Goal: Transaction & Acquisition: Book appointment/travel/reservation

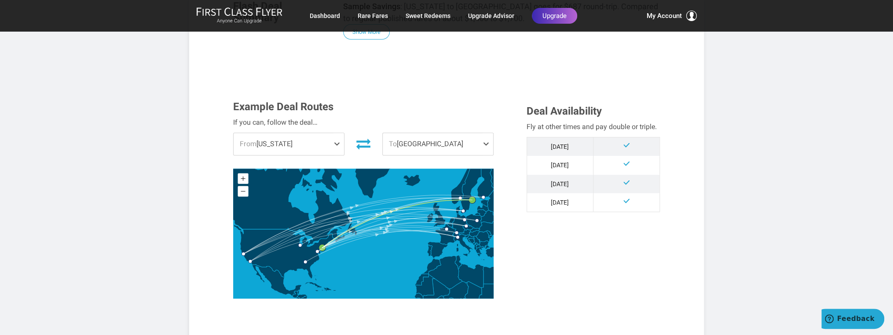
scroll to position [176, 0]
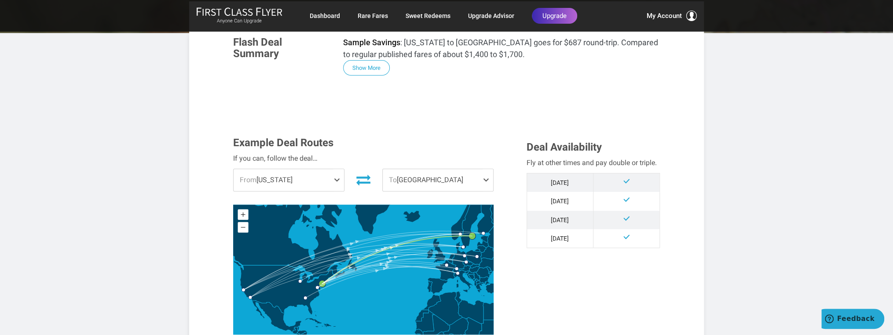
click at [336, 178] on span at bounding box center [338, 180] width 11 height 22
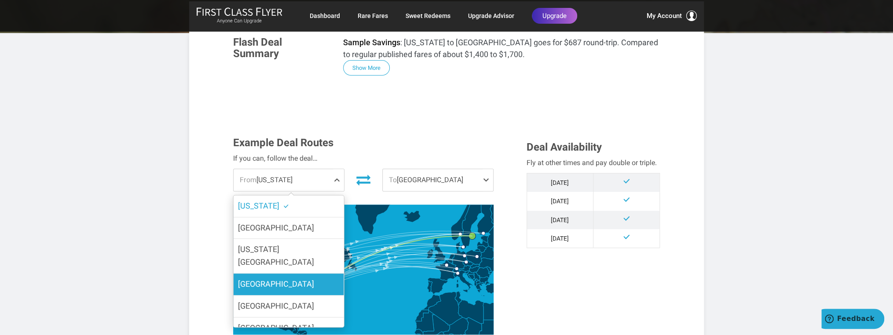
click at [284, 280] on span "[GEOGRAPHIC_DATA]" at bounding box center [276, 284] width 76 height 9
click at [0, 0] on input "[GEOGRAPHIC_DATA]" at bounding box center [0, 0] width 0 height 0
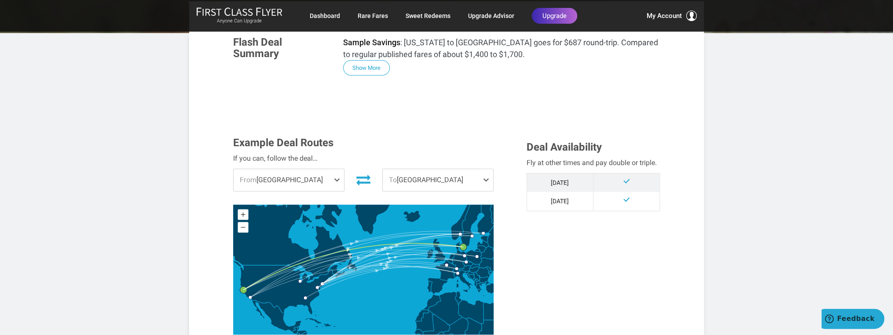
click at [337, 179] on span at bounding box center [338, 180] width 11 height 22
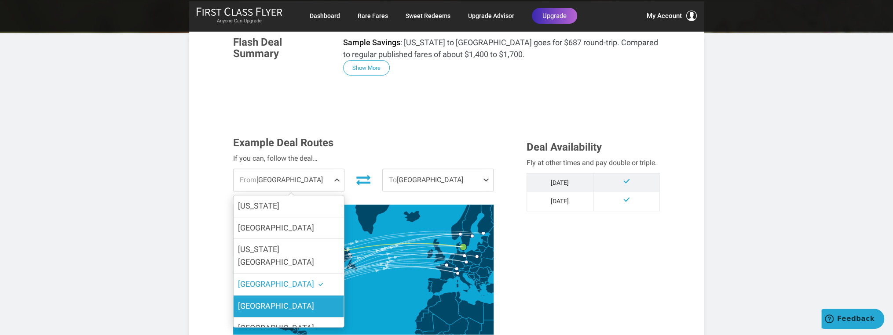
click at [293, 296] on label "[GEOGRAPHIC_DATA]" at bounding box center [288, 307] width 110 height 22
click at [0, 0] on input "[GEOGRAPHIC_DATA]" at bounding box center [0, 0] width 0 height 0
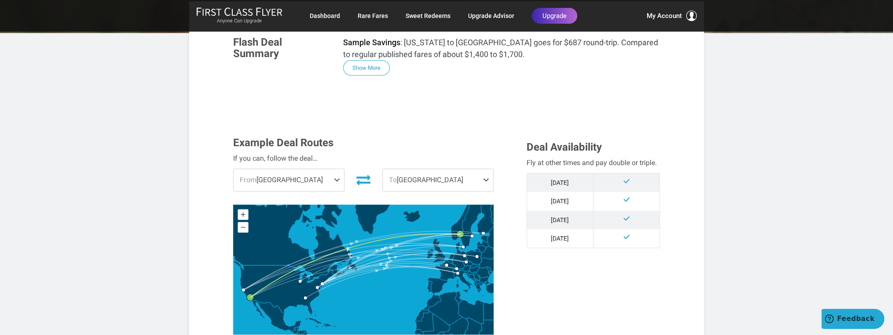
click at [485, 178] on span at bounding box center [487, 180] width 11 height 22
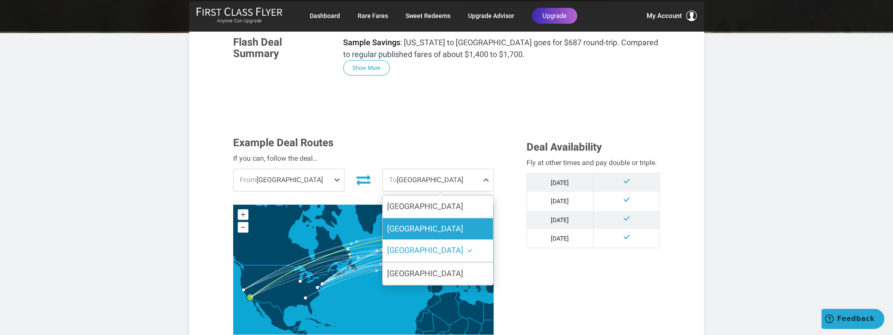
click at [429, 232] on label "[GEOGRAPHIC_DATA]" at bounding box center [438, 230] width 110 height 22
click at [0, 0] on input "[GEOGRAPHIC_DATA]" at bounding box center [0, 0] width 0 height 0
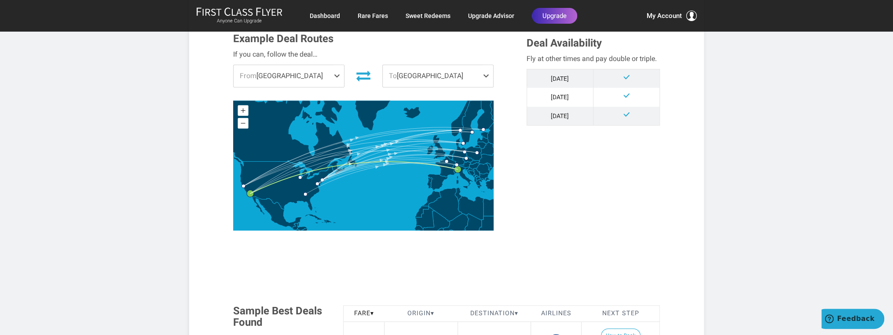
scroll to position [281, 0]
click at [485, 75] on span at bounding box center [487, 76] width 11 height 22
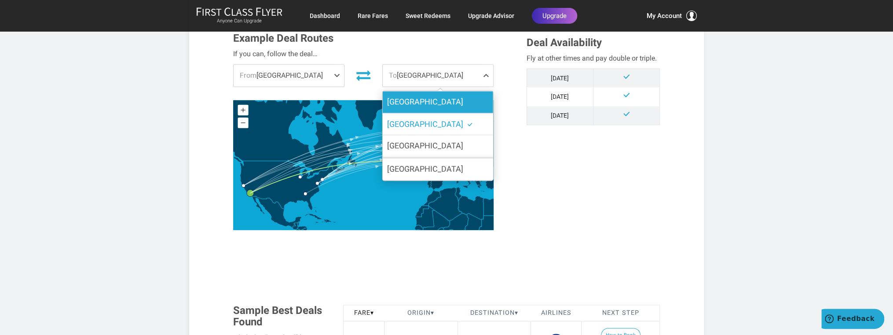
click at [463, 100] on label "[GEOGRAPHIC_DATA]" at bounding box center [438, 102] width 110 height 22
click at [0, 0] on input "[GEOGRAPHIC_DATA]" at bounding box center [0, 0] width 0 height 0
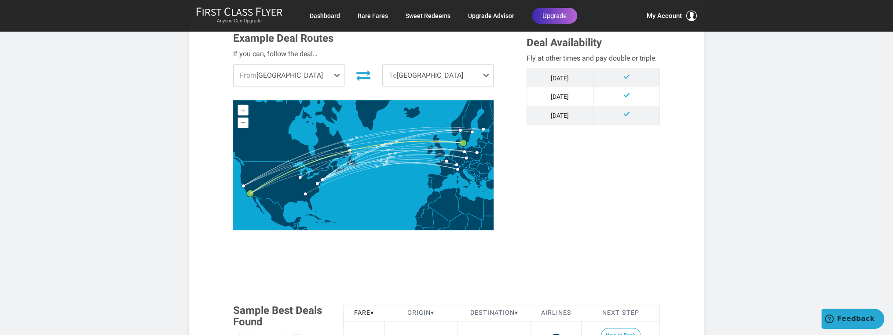
click at [474, 79] on span "To [GEOGRAPHIC_DATA]" at bounding box center [438, 76] width 110 height 22
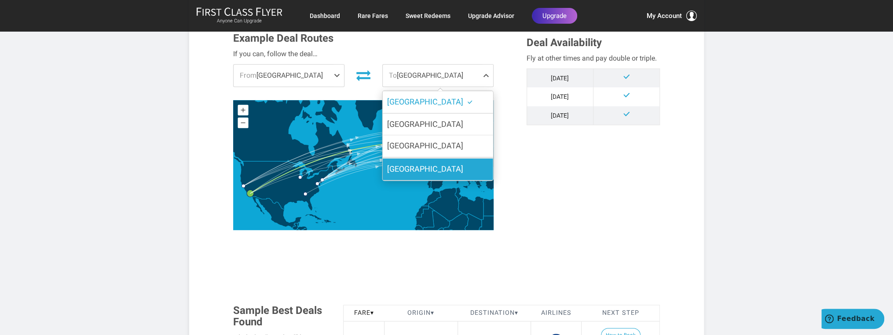
click at [444, 162] on label "[GEOGRAPHIC_DATA]" at bounding box center [438, 170] width 110 height 22
click at [0, 0] on input "[GEOGRAPHIC_DATA]" at bounding box center [0, 0] width 0 height 0
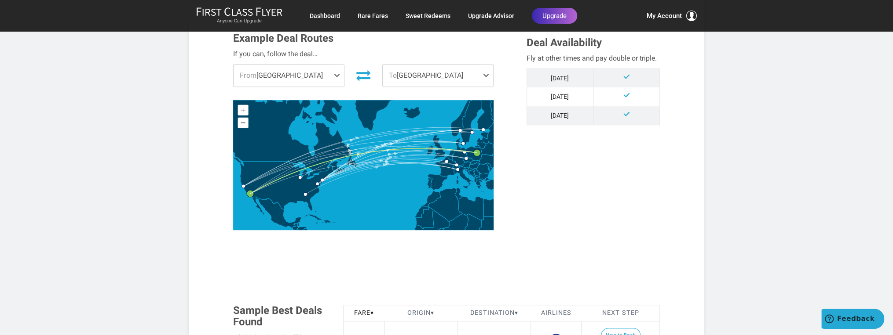
click at [475, 79] on span "To [GEOGRAPHIC_DATA]" at bounding box center [438, 76] width 110 height 22
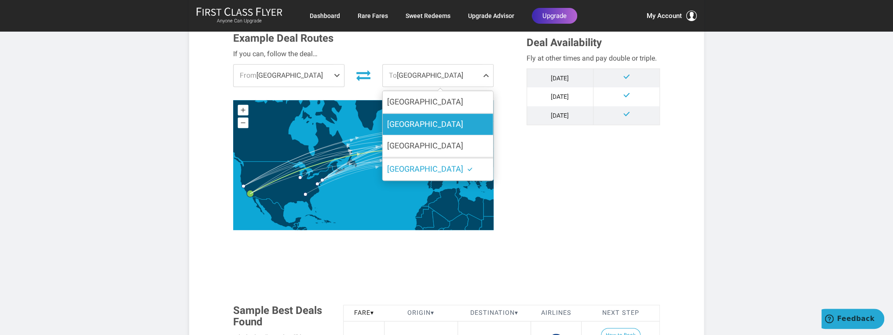
click at [451, 128] on label "[GEOGRAPHIC_DATA]" at bounding box center [438, 125] width 110 height 22
click at [0, 0] on input "[GEOGRAPHIC_DATA]" at bounding box center [0, 0] width 0 height 0
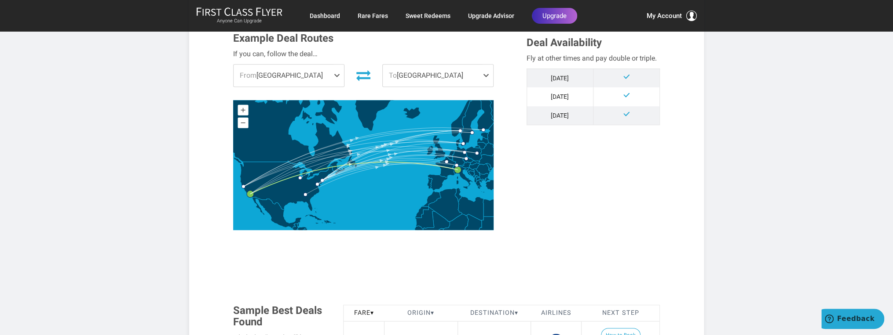
click at [327, 75] on span "From [GEOGRAPHIC_DATA]" at bounding box center [288, 76] width 110 height 22
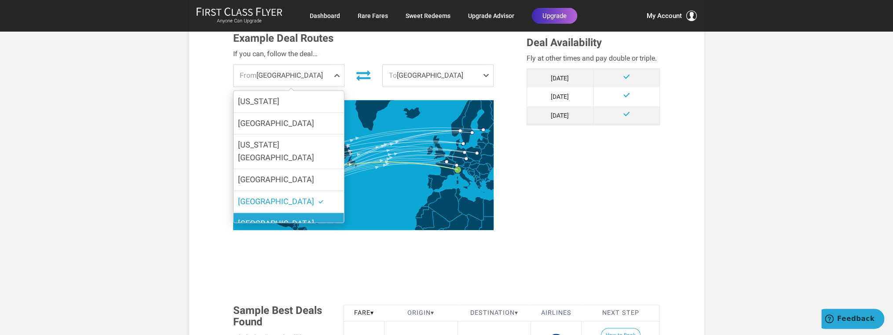
click at [287, 213] on label "[GEOGRAPHIC_DATA]" at bounding box center [288, 224] width 110 height 22
click at [0, 0] on input "[GEOGRAPHIC_DATA]" at bounding box center [0, 0] width 0 height 0
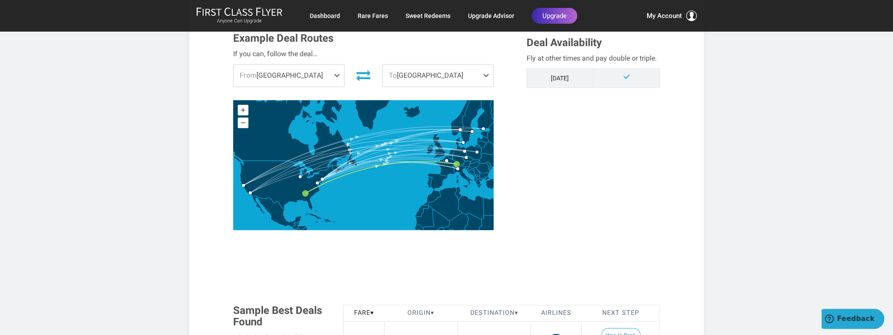
click at [306, 76] on span "From [GEOGRAPHIC_DATA]" at bounding box center [288, 76] width 110 height 22
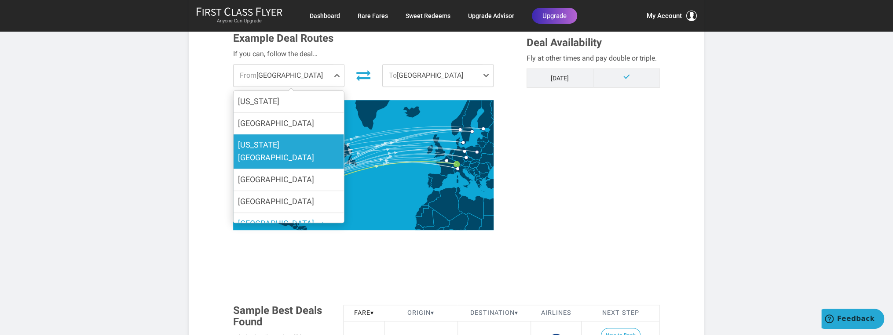
click at [274, 143] on span "[US_STATE][GEOGRAPHIC_DATA]" at bounding box center [276, 151] width 76 height 22
click at [0, 0] on input "[US_STATE][GEOGRAPHIC_DATA]" at bounding box center [0, 0] width 0 height 0
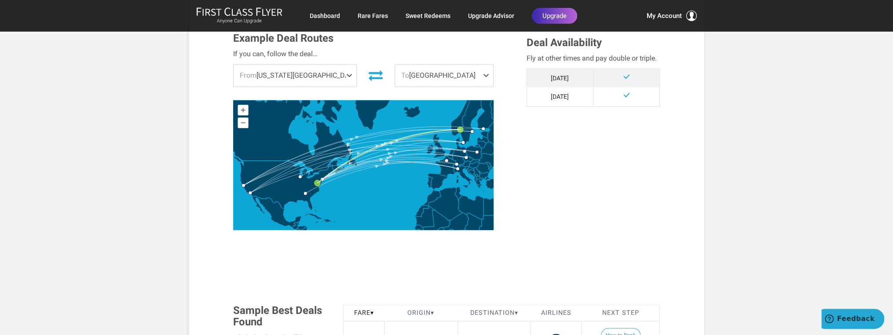
click at [311, 76] on span "From [US_STATE][GEOGRAPHIC_DATA]" at bounding box center [294, 76] width 123 height 22
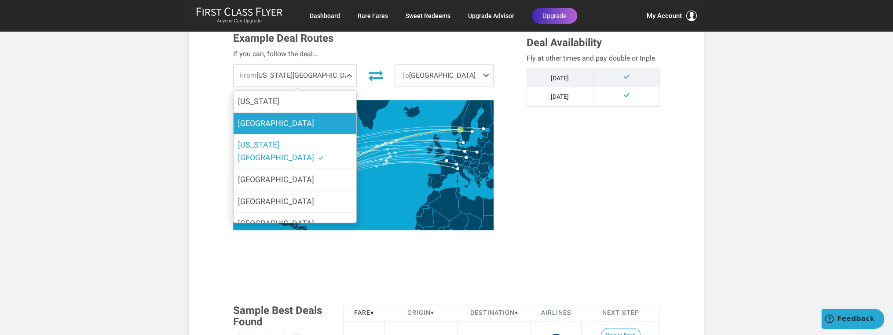
click at [286, 125] on label "[GEOGRAPHIC_DATA]" at bounding box center [294, 124] width 123 height 22
click at [0, 0] on input "[GEOGRAPHIC_DATA]" at bounding box center [0, 0] width 0 height 0
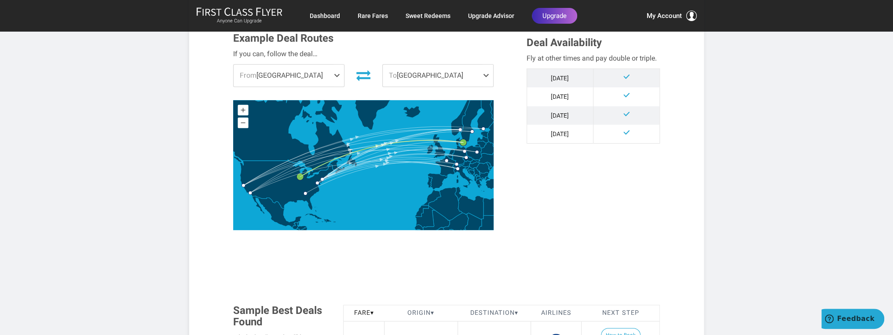
click at [315, 69] on span "From [GEOGRAPHIC_DATA]" at bounding box center [288, 76] width 110 height 22
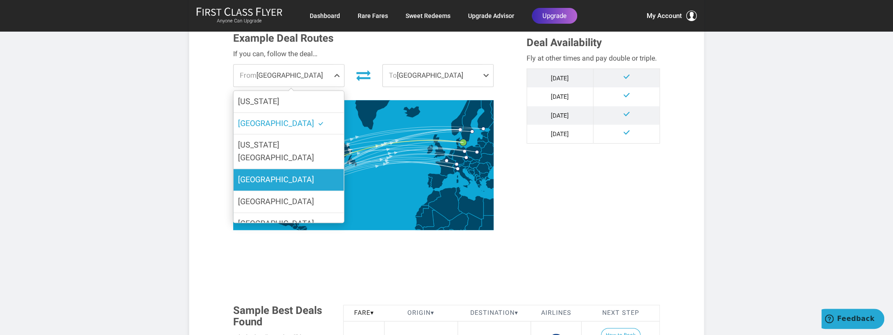
click at [279, 175] on span "[GEOGRAPHIC_DATA]" at bounding box center [276, 179] width 76 height 9
click at [0, 0] on input "[GEOGRAPHIC_DATA]" at bounding box center [0, 0] width 0 height 0
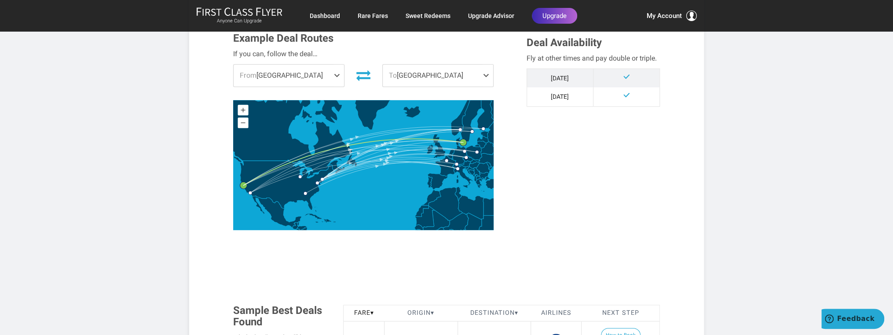
click at [321, 77] on span "From [GEOGRAPHIC_DATA]" at bounding box center [288, 76] width 110 height 22
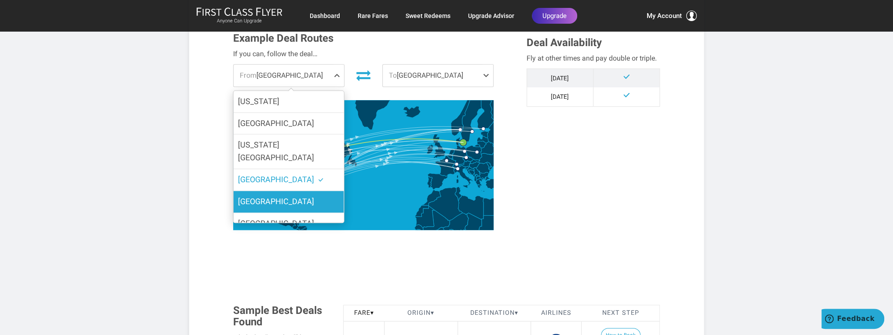
click at [282, 192] on label "[GEOGRAPHIC_DATA]" at bounding box center [288, 202] width 110 height 22
click at [0, 0] on input "[GEOGRAPHIC_DATA]" at bounding box center [0, 0] width 0 height 0
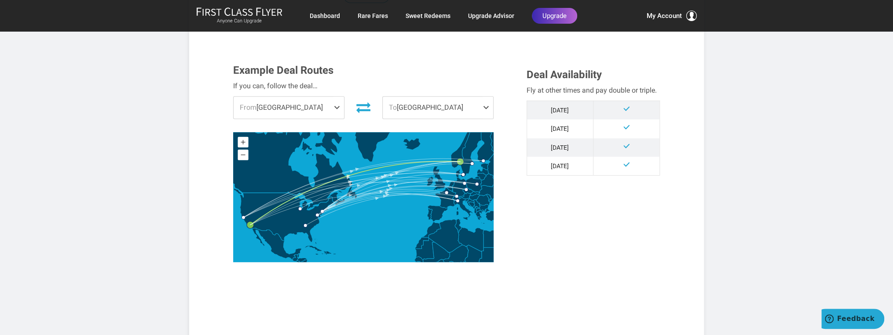
click at [484, 105] on span at bounding box center [487, 108] width 11 height 22
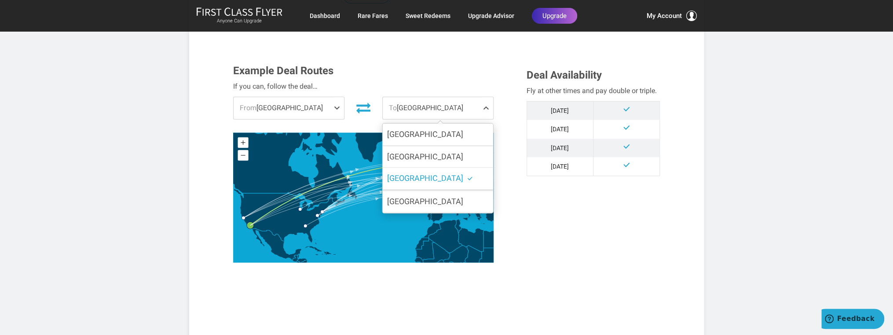
scroll to position [248, 0]
click at [524, 231] on div "Example Deal Routes If you can, follow the deal… From [GEOGRAPHIC_DATA] [US_STA…" at bounding box center [446, 171] width 440 height 211
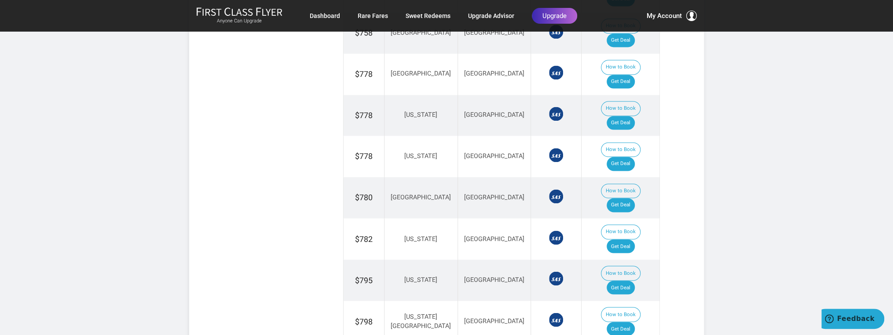
scroll to position [879, 0]
